Goal: Find specific page/section: Find specific page/section

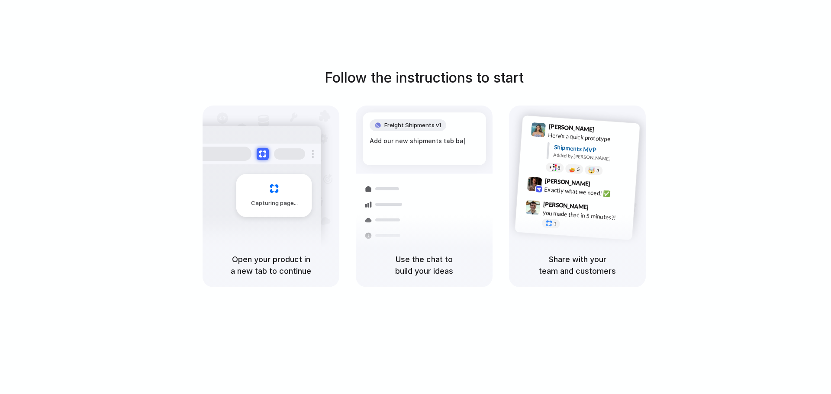
click at [551, 143] on div "Shipments MVP Added by [PERSON_NAME]" at bounding box center [589, 153] width 87 height 23
click at [420, 141] on div "Add our new shipments tab based on the Li |" at bounding box center [423, 145] width 109 height 19
click at [417, 165] on div "Container from [GEOGRAPHIC_DATA] 40ft • ETA [DATE] • In transit" at bounding box center [475, 169] width 117 height 34
click at [434, 110] on div "Shipments Container from [GEOGRAPHIC_DATA] 40ft • ETA [DATE] • In transit Expre…" at bounding box center [424, 175] width 137 height 138
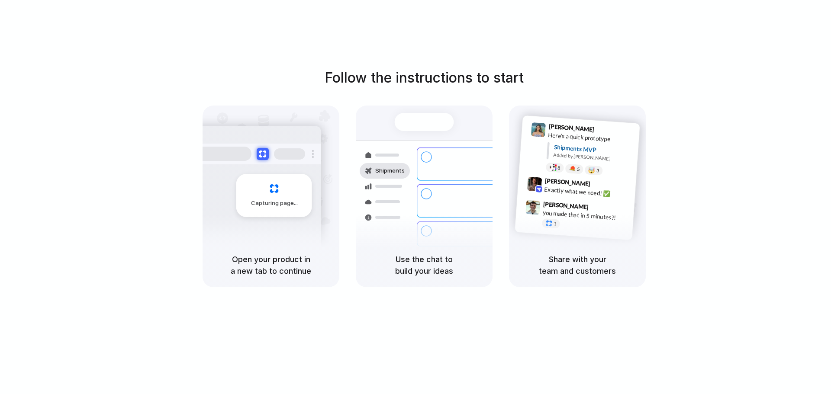
click at [281, 147] on div at bounding box center [256, 154] width 130 height 21
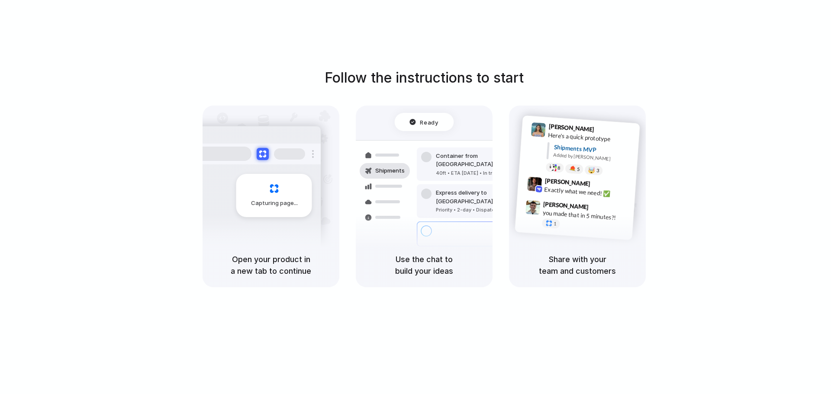
click at [603, 254] on h5 "Share with your team and customers" at bounding box center [577, 265] width 116 height 23
